Goal: Information Seeking & Learning: Learn about a topic

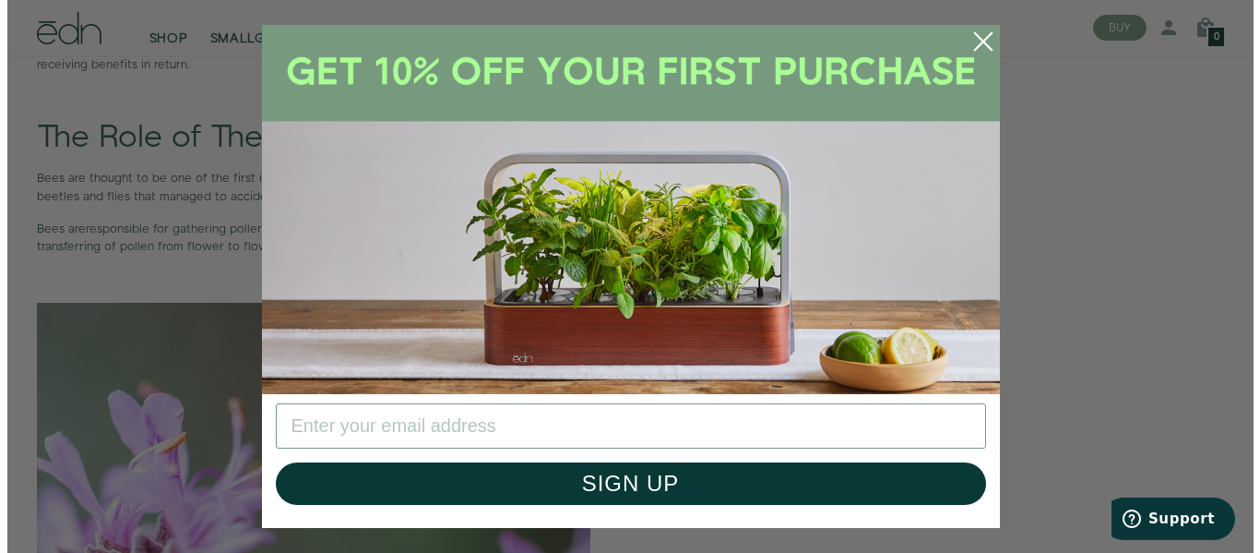
scroll to position [1255, 0]
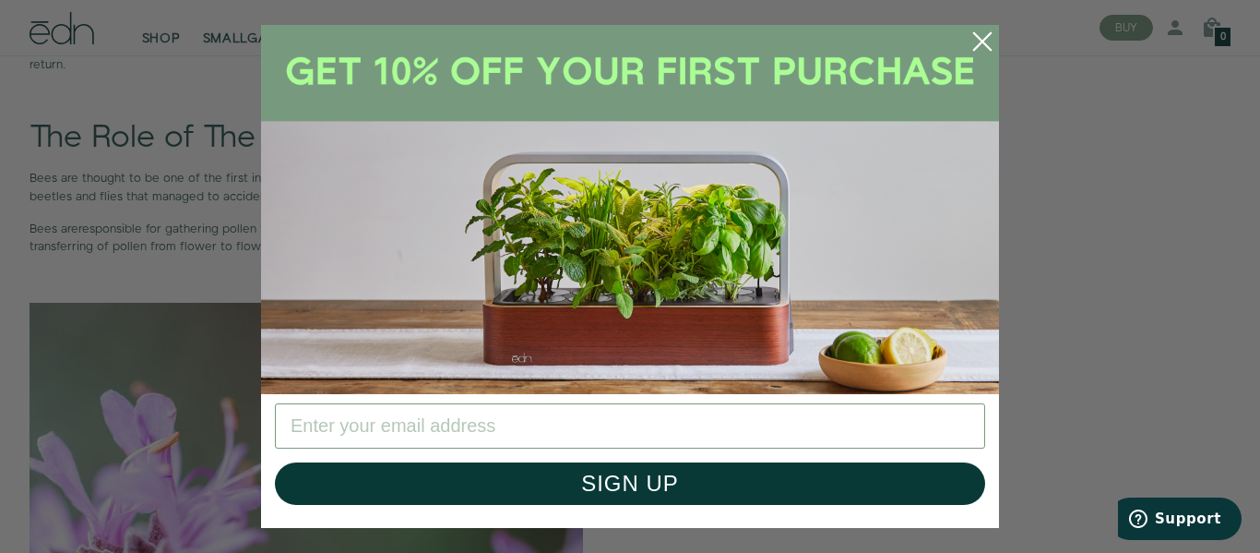
click at [979, 51] on circle "Close dialog" at bounding box center [982, 41] width 41 height 41
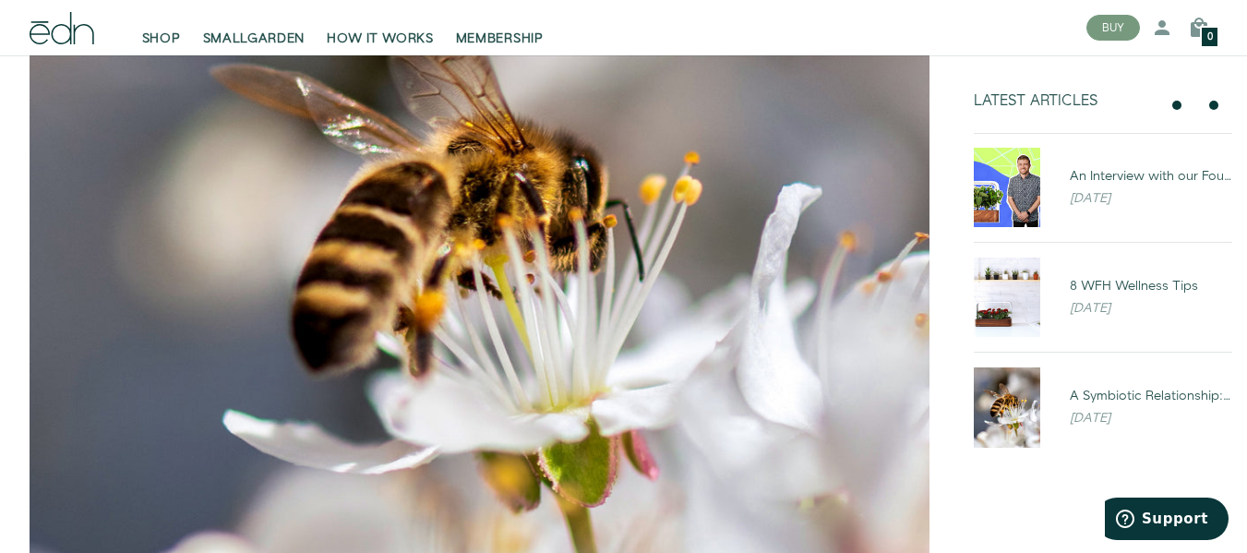
scroll to position [0, 0]
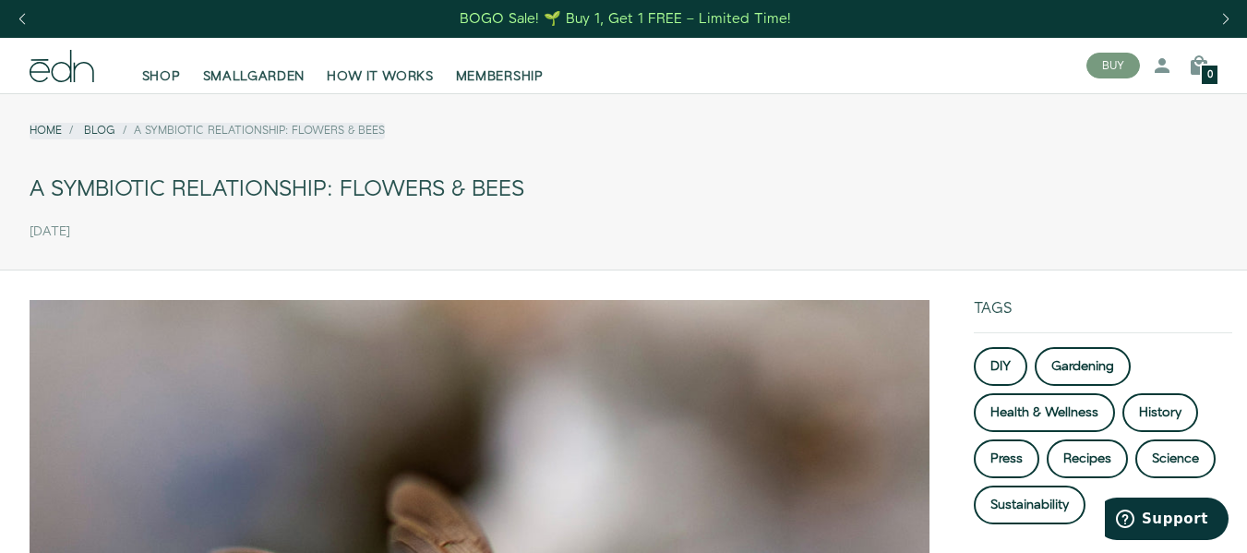
click at [43, 77] on icon at bounding box center [62, 66] width 65 height 32
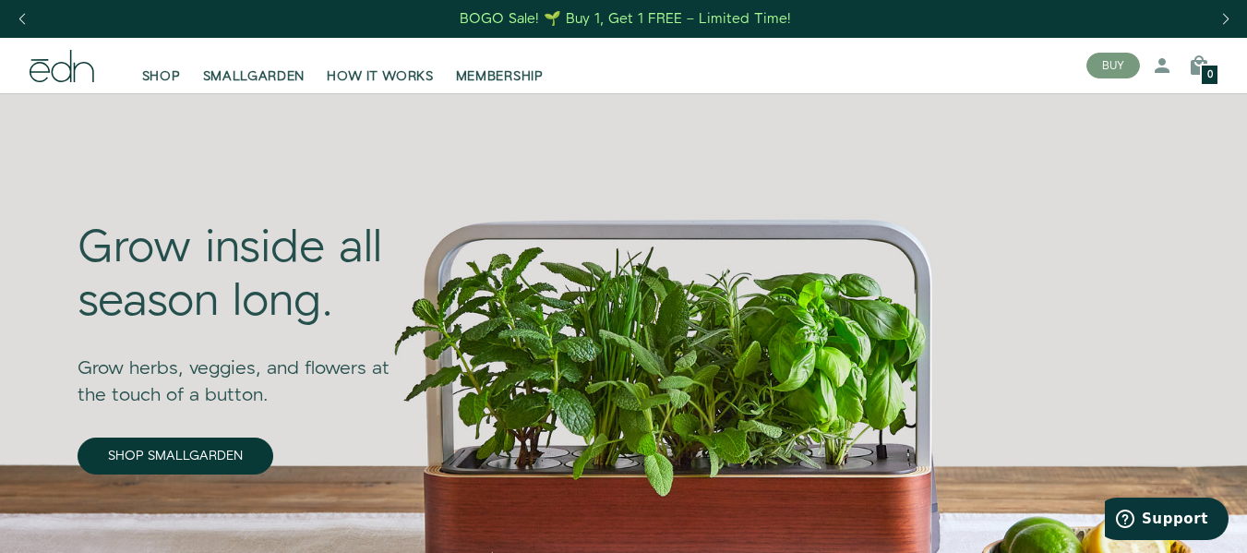
click at [1113, 278] on div "Grow inside all season long. Grow herbs, veggies, and flowers at the touch of a…" at bounding box center [616, 409] width 1107 height 633
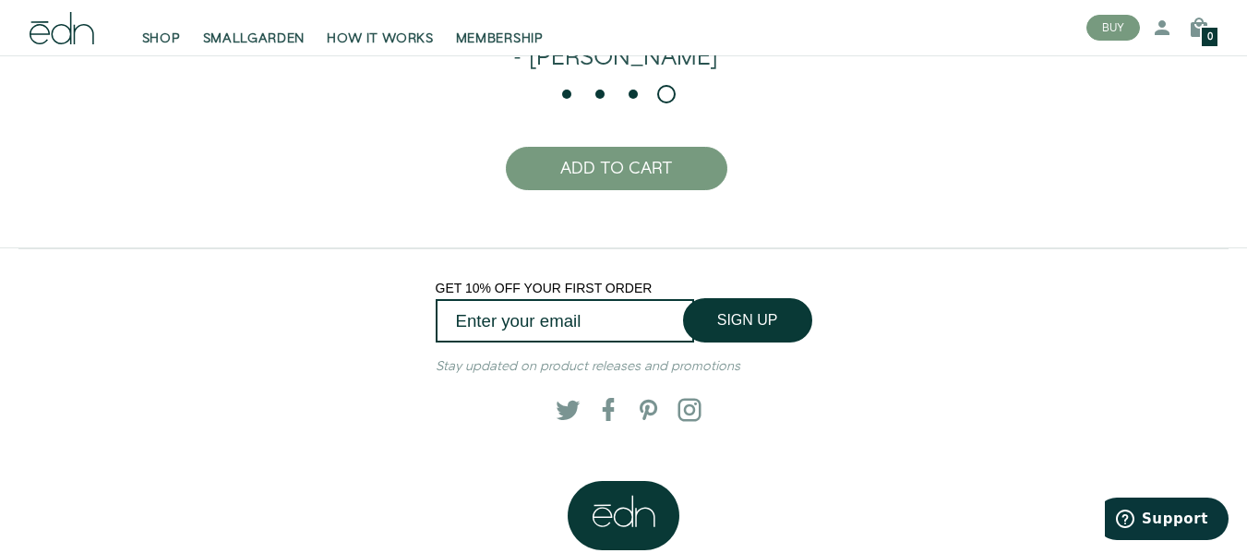
scroll to position [3942, 0]
